Goal: Find specific page/section: Find specific page/section

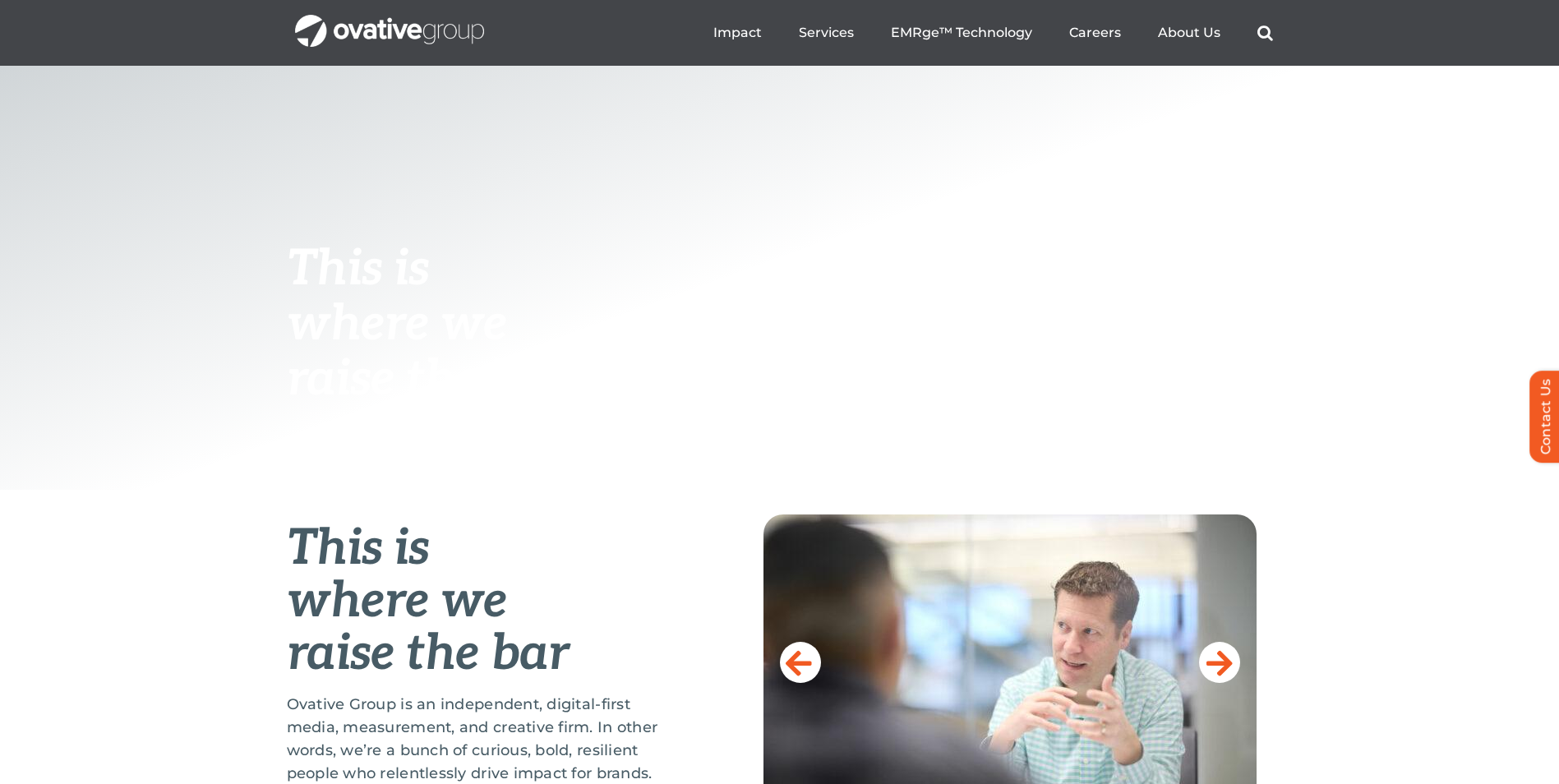
scroll to position [82, 0]
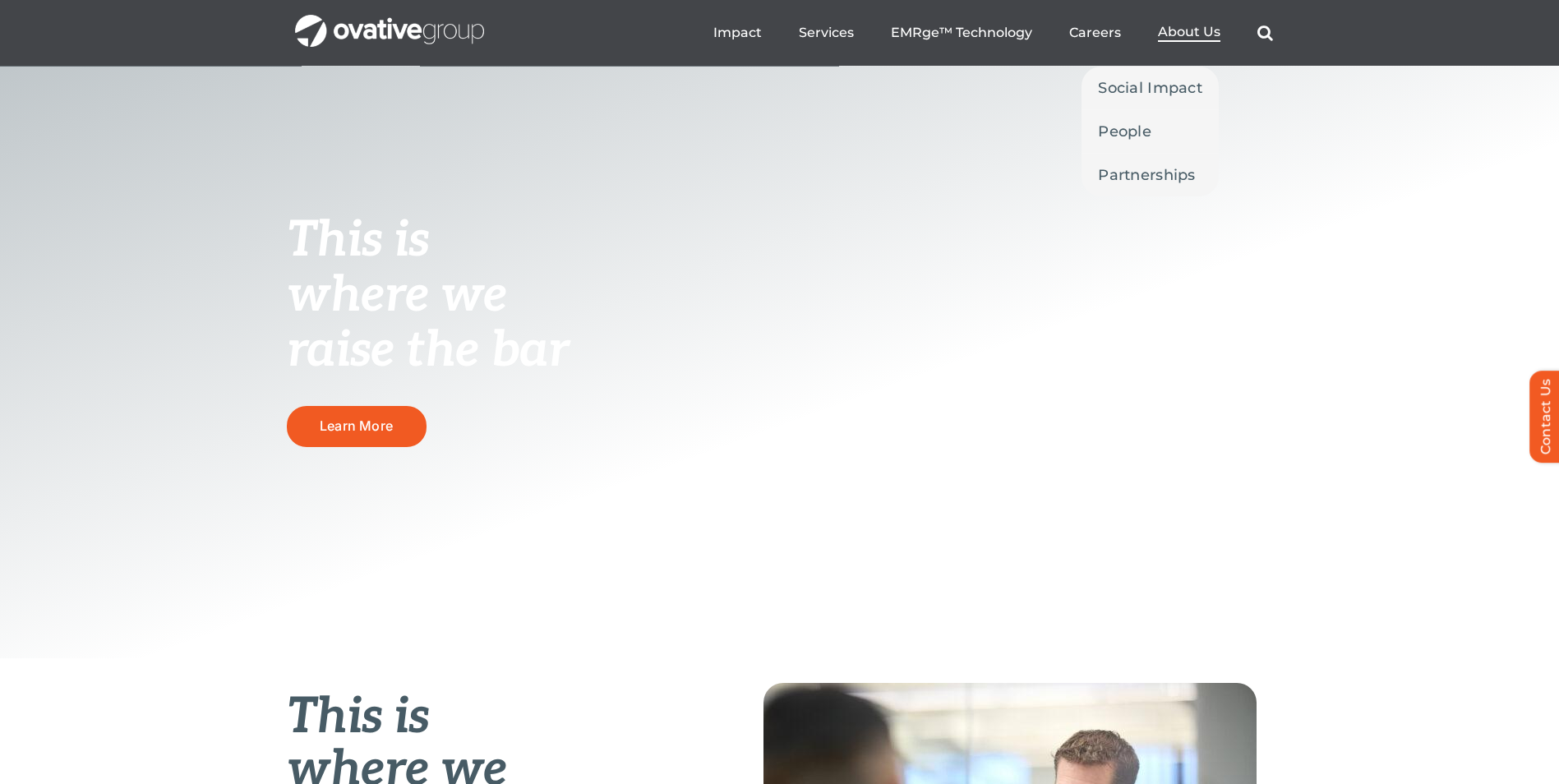
click at [1194, 27] on span "About Us" at bounding box center [1189, 32] width 62 height 16
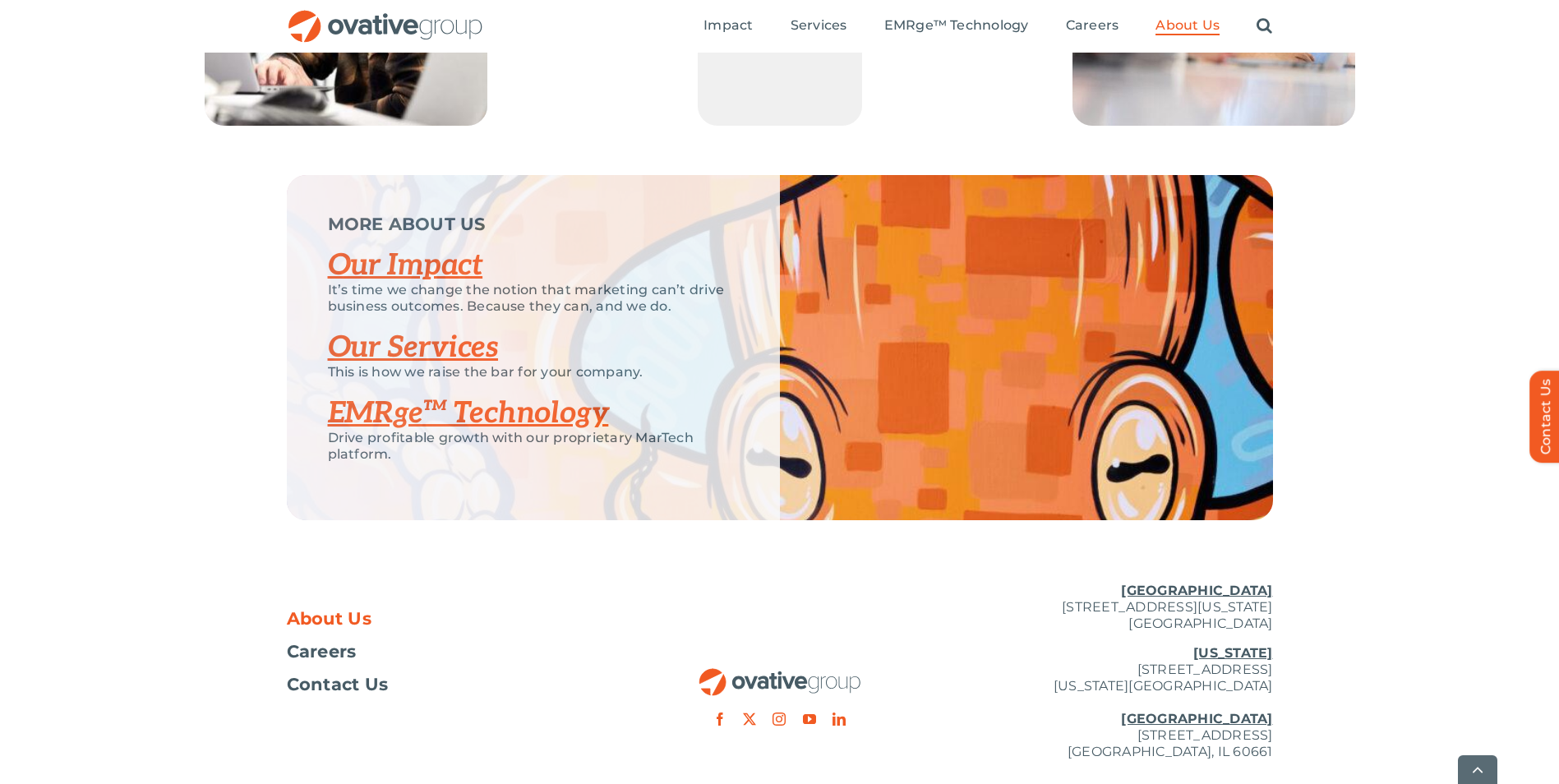
scroll to position [3427, 0]
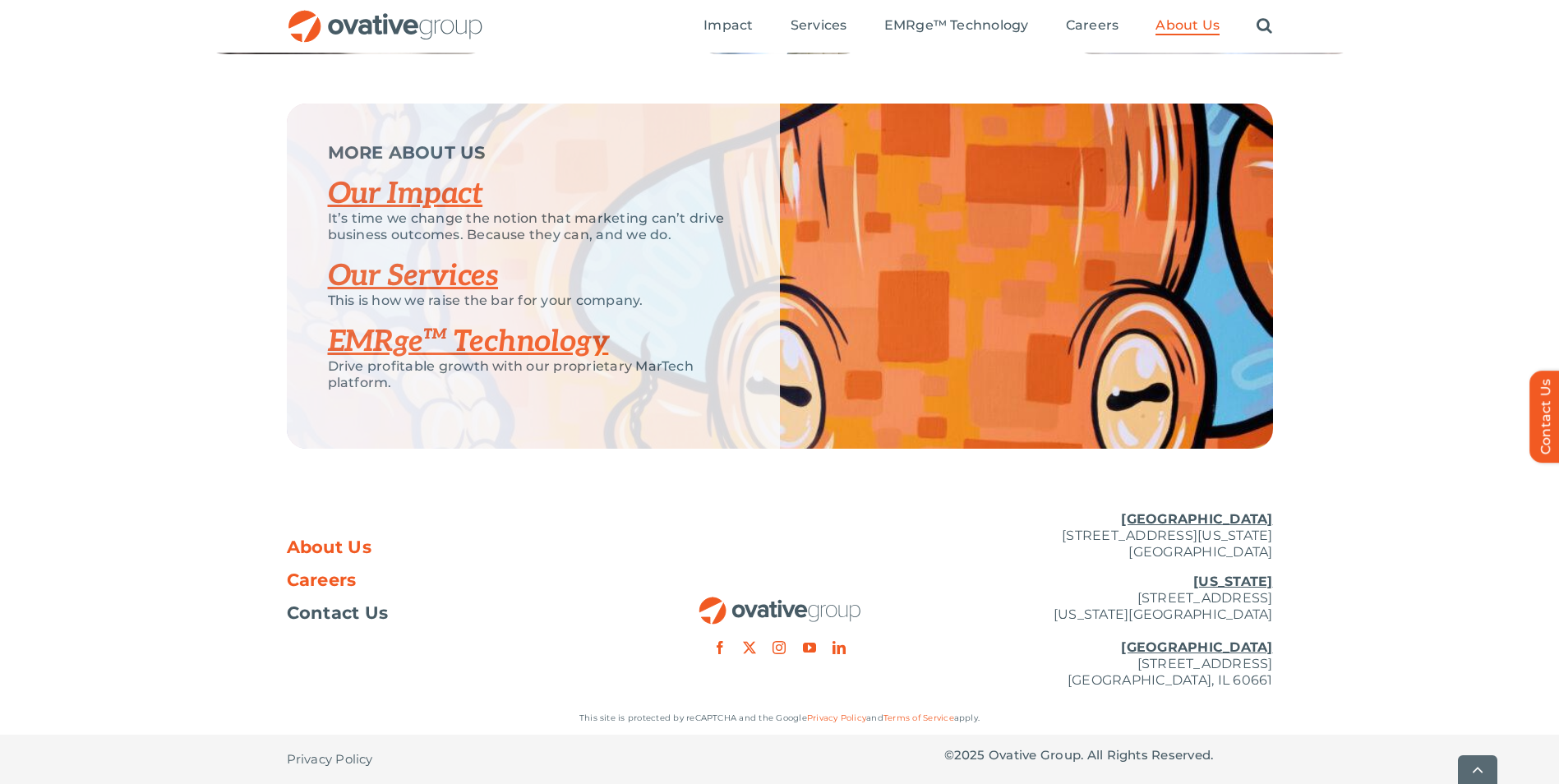
click at [314, 577] on span "Careers" at bounding box center [322, 579] width 70 height 16
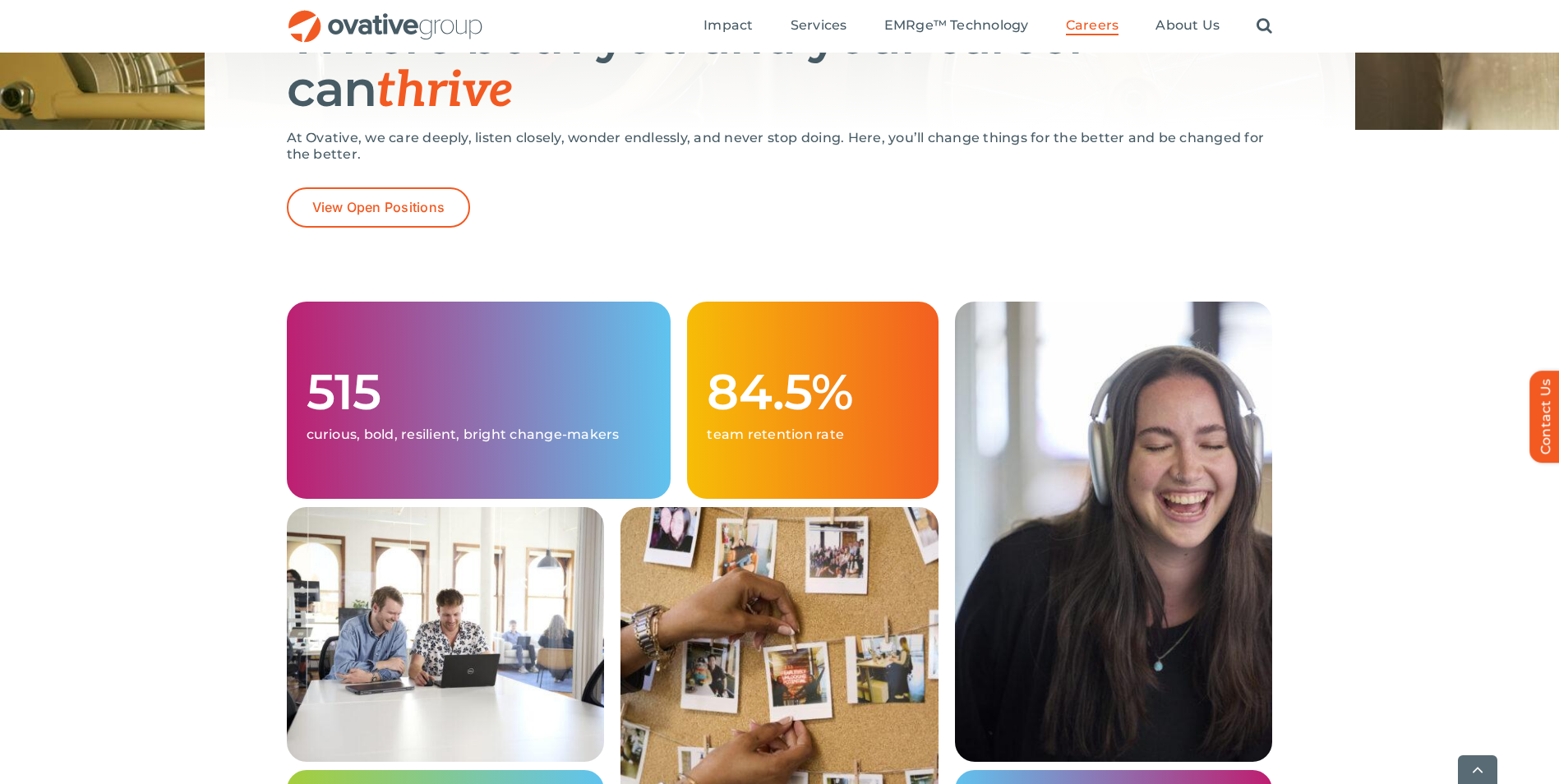
scroll to position [246, 0]
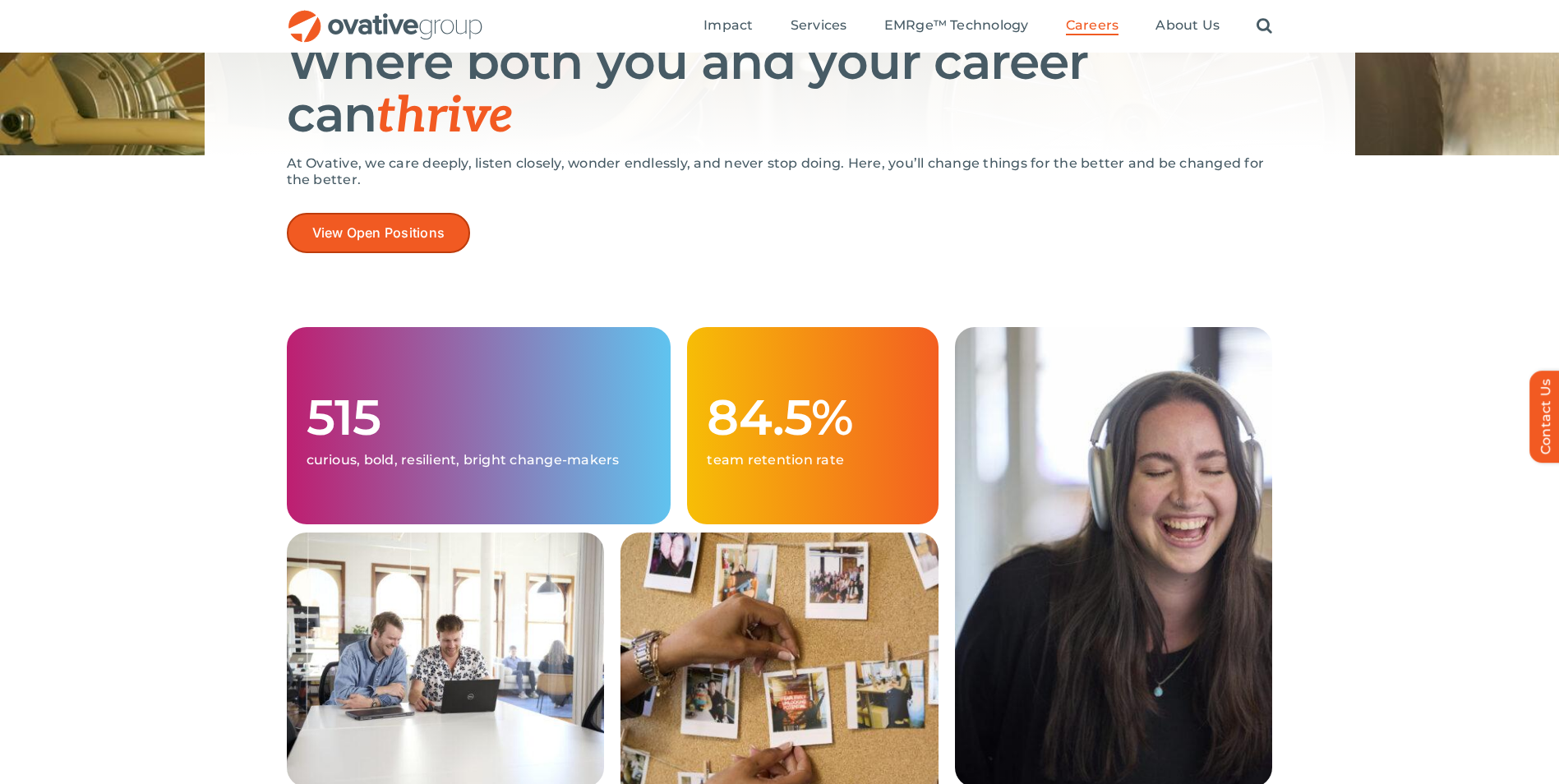
click at [365, 229] on span "View Open Positions" at bounding box center [379, 233] width 134 height 15
